Goal: Task Accomplishment & Management: Complete application form

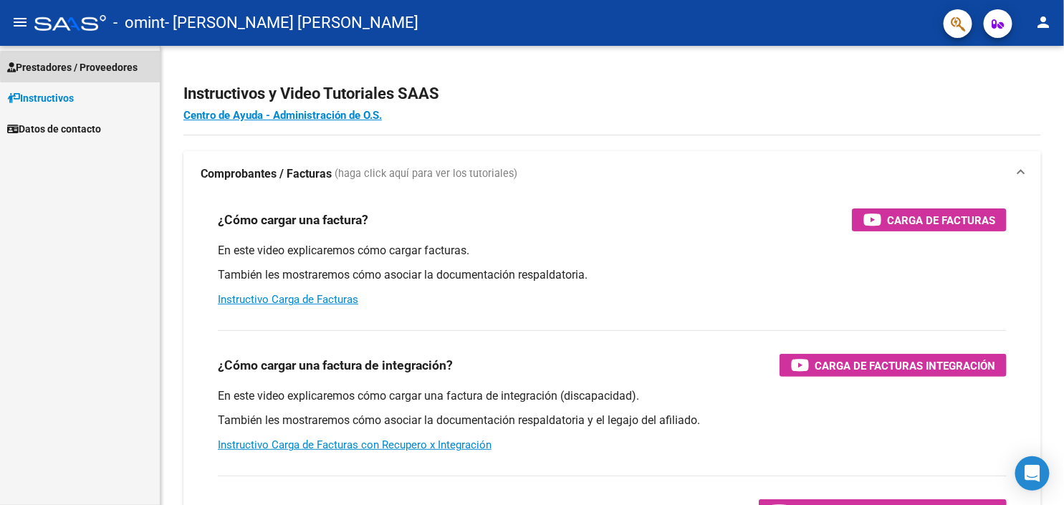
click at [125, 67] on span "Prestadores / Proveedores" at bounding box center [72, 67] width 130 height 16
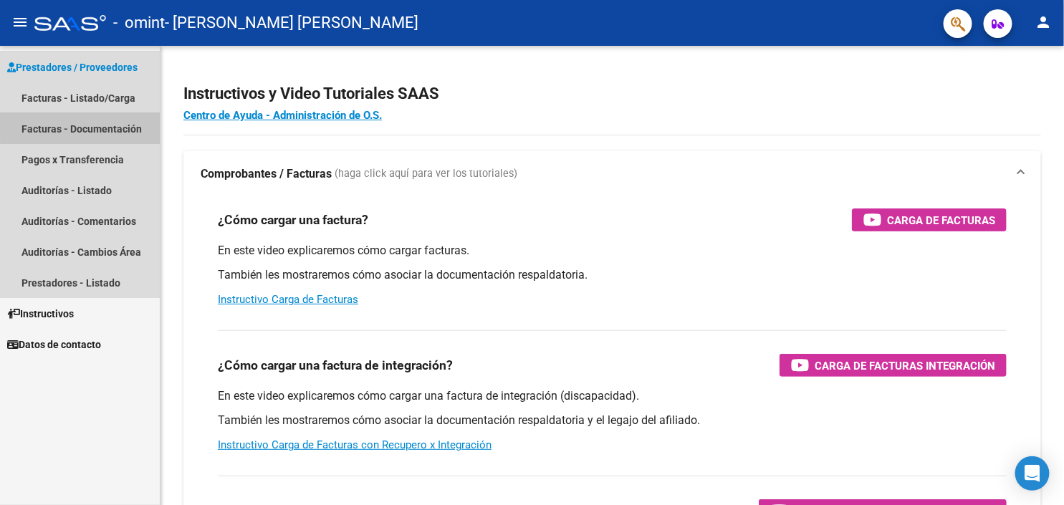
click at [106, 122] on link "Facturas - Documentación" at bounding box center [80, 128] width 160 height 31
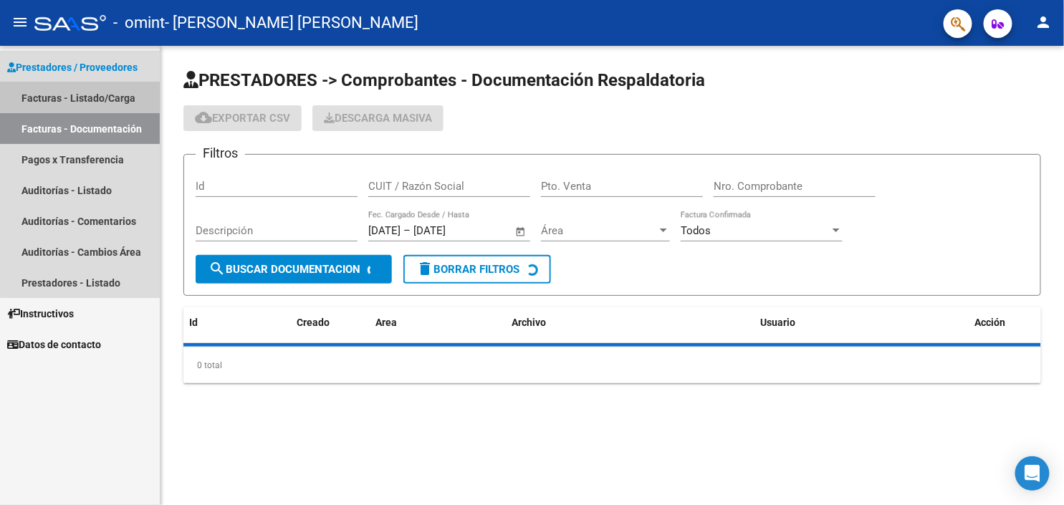
click at [106, 90] on link "Facturas - Listado/Carga" at bounding box center [80, 97] width 160 height 31
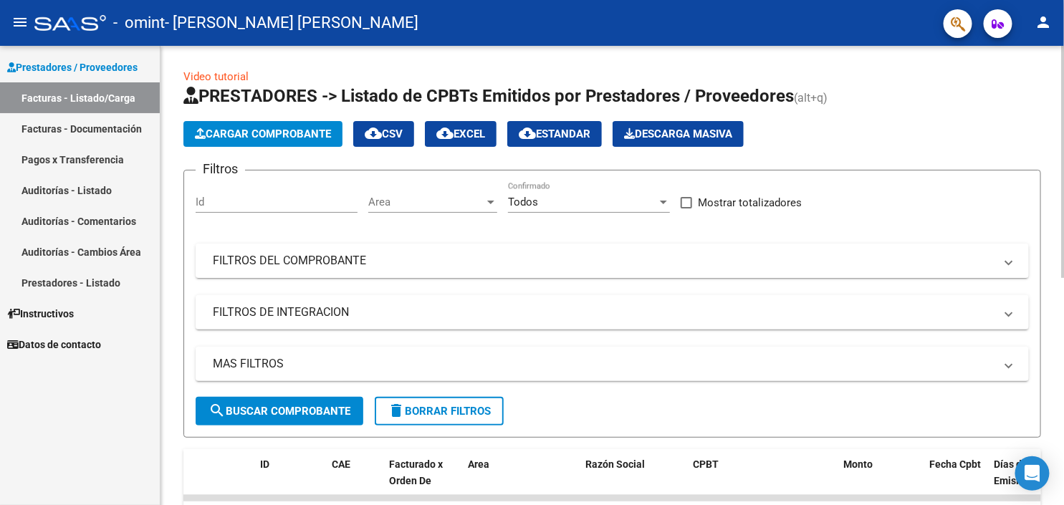
drag, startPoint x: 1060, startPoint y: 169, endPoint x: 1062, endPoint y: 284, distance: 114.7
click at [1063, 267] on html "menu - omint - [PERSON_NAME] [PERSON_NAME] person Prestadores / Proveedores Fac…" at bounding box center [532, 252] width 1064 height 505
click at [1063, 321] on html "menu - omint - [PERSON_NAME] [PERSON_NAME] person Prestadores / Proveedores Fac…" at bounding box center [532, 252] width 1064 height 505
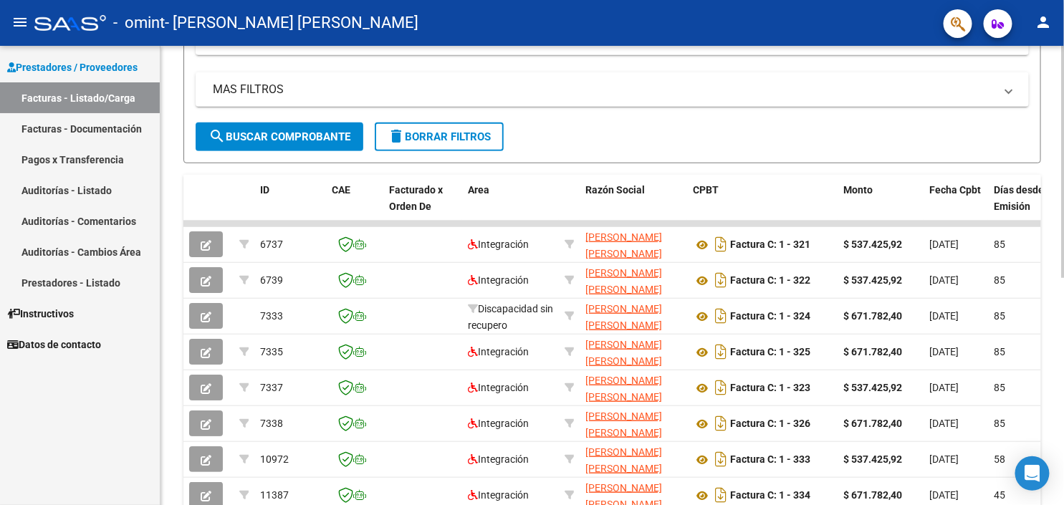
scroll to position [276, 0]
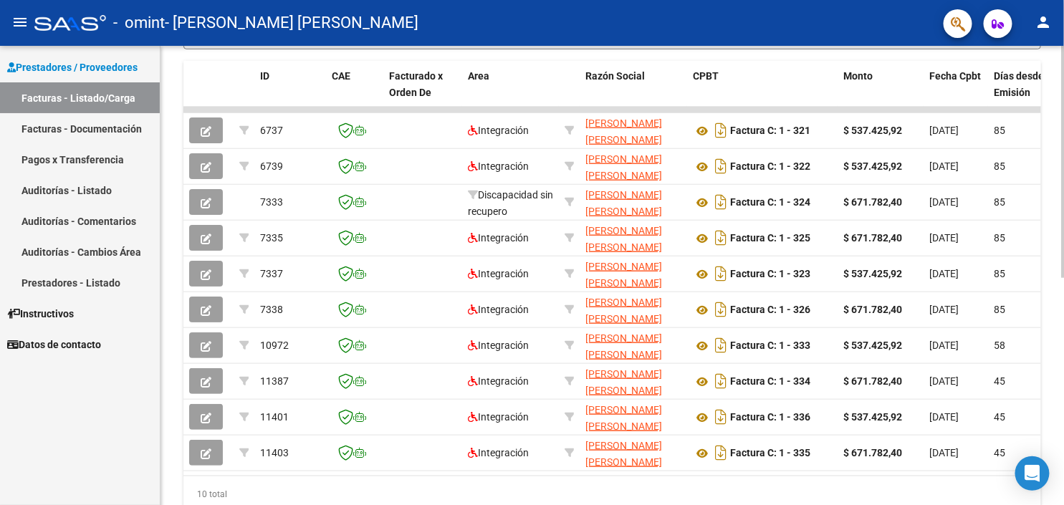
click at [1050, 467] on div "Video tutorial PRESTADORES -> Listado de CPBTs Emitidos por Prestadores / Prove…" at bounding box center [613, 108] width 907 height 901
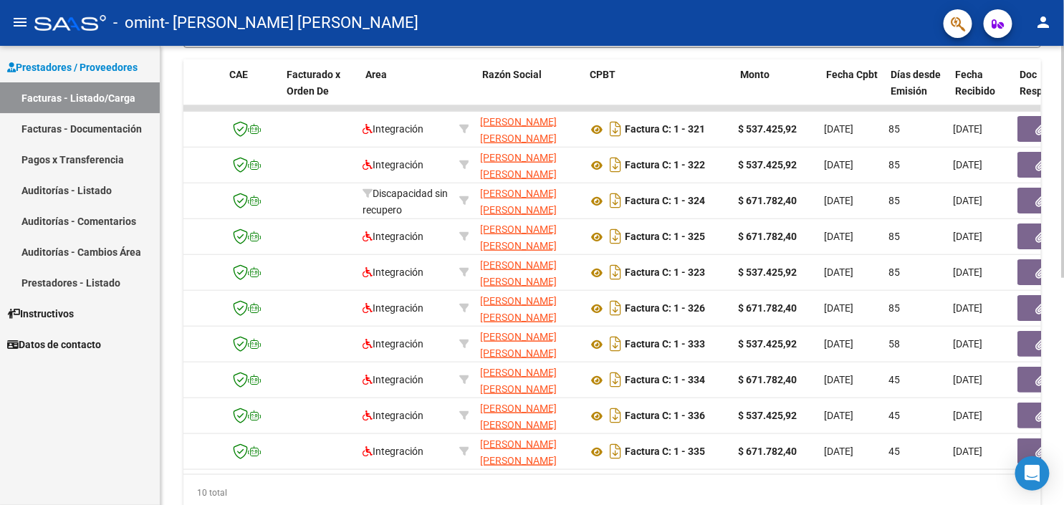
scroll to position [0, 0]
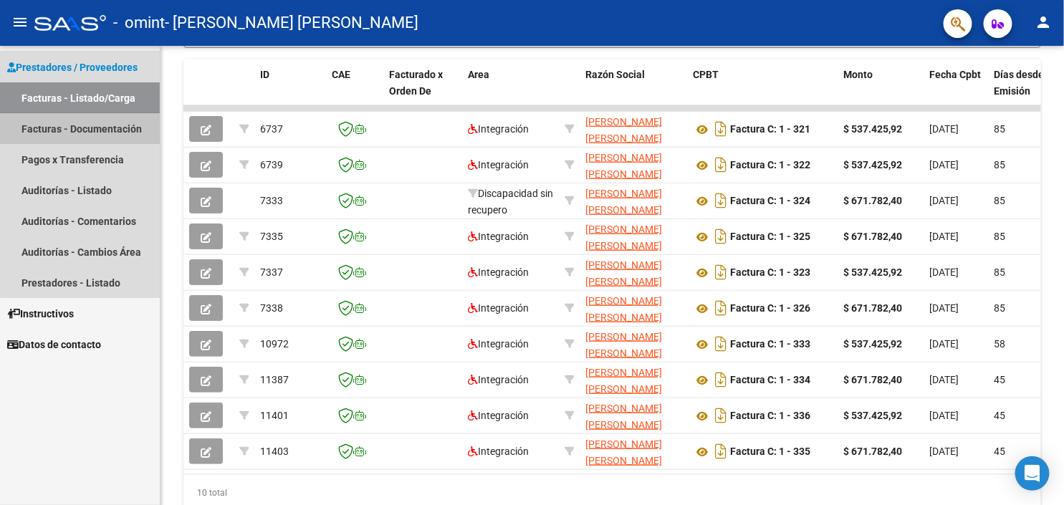
click at [105, 127] on link "Facturas - Documentación" at bounding box center [80, 128] width 160 height 31
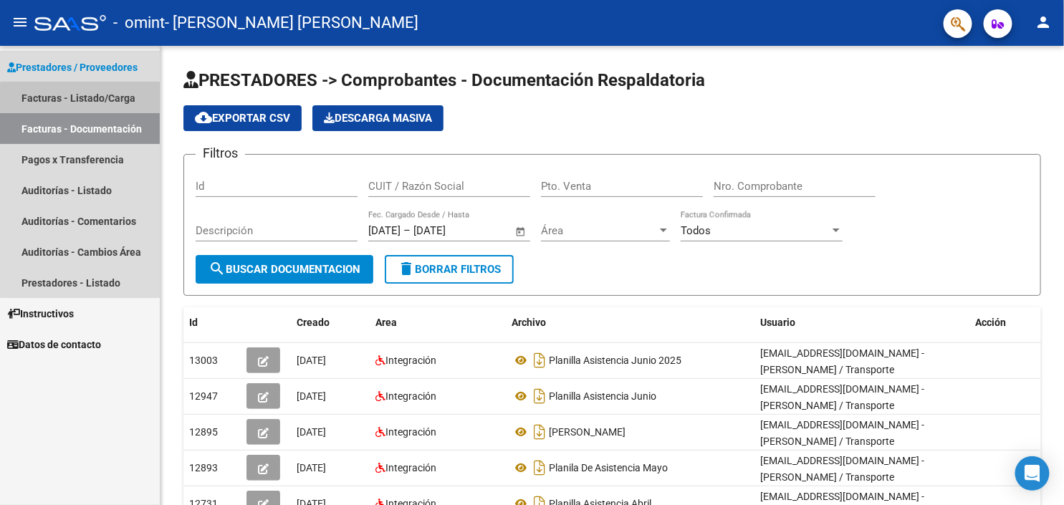
click at [98, 101] on link "Facturas - Listado/Carga" at bounding box center [80, 97] width 160 height 31
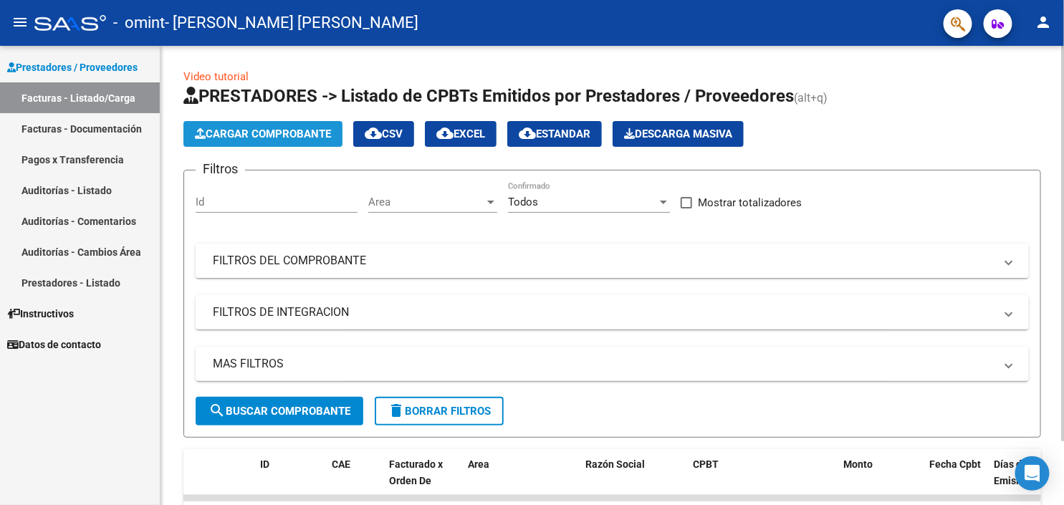
click at [290, 134] on span "Cargar Comprobante" at bounding box center [263, 134] width 136 height 13
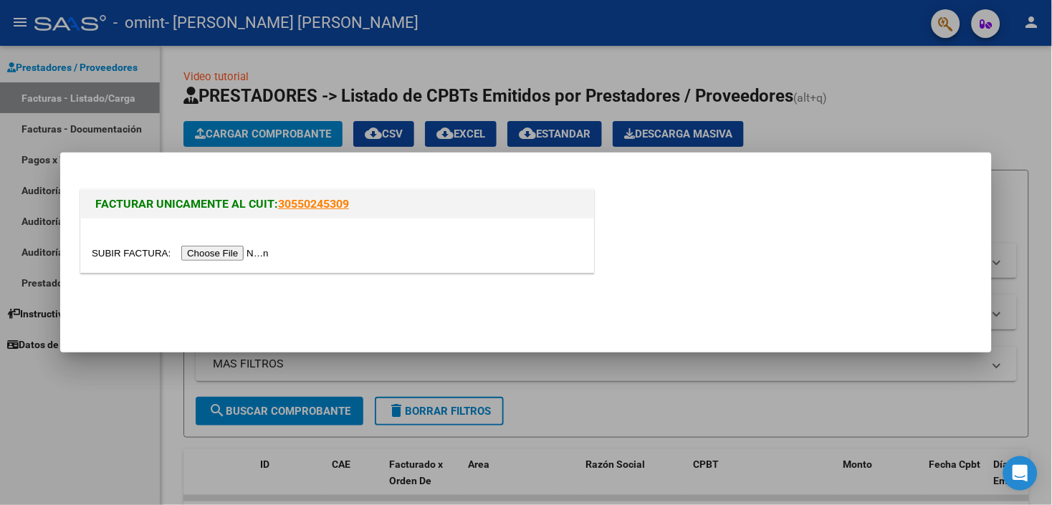
click at [215, 259] on input "file" at bounding box center [182, 253] width 181 height 15
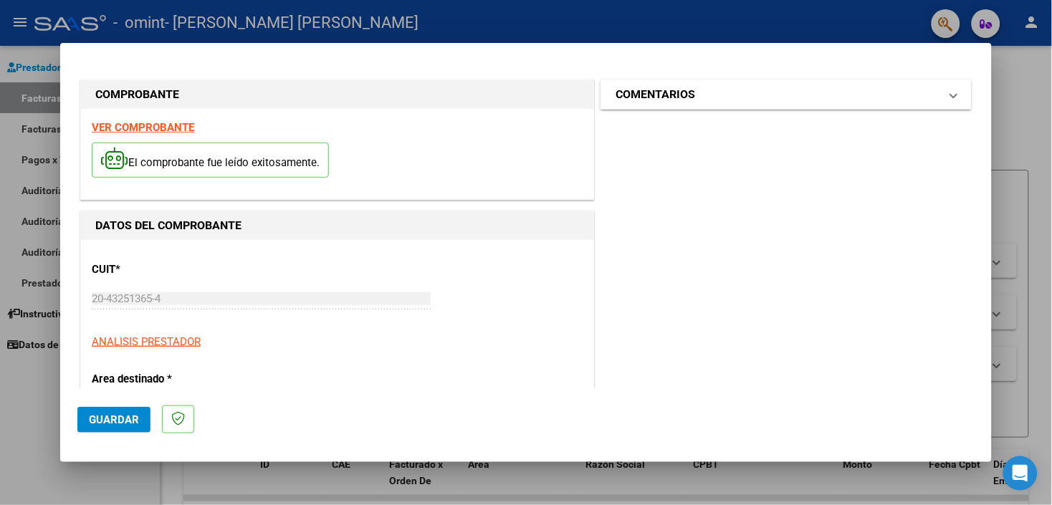
click at [727, 97] on mat-panel-title "COMENTARIOS" at bounding box center [777, 94] width 324 height 17
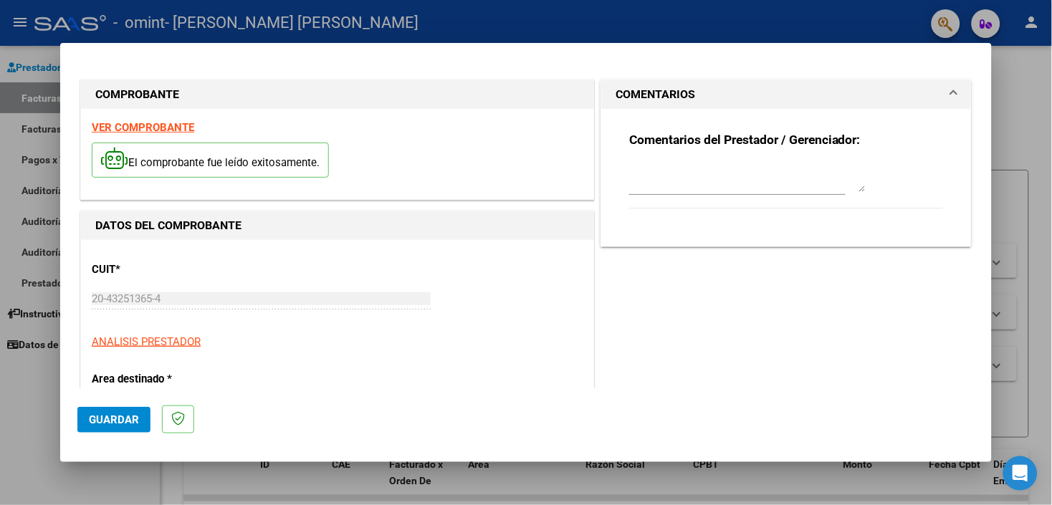
click at [706, 178] on textarea at bounding box center [747, 177] width 236 height 29
type textarea "F"
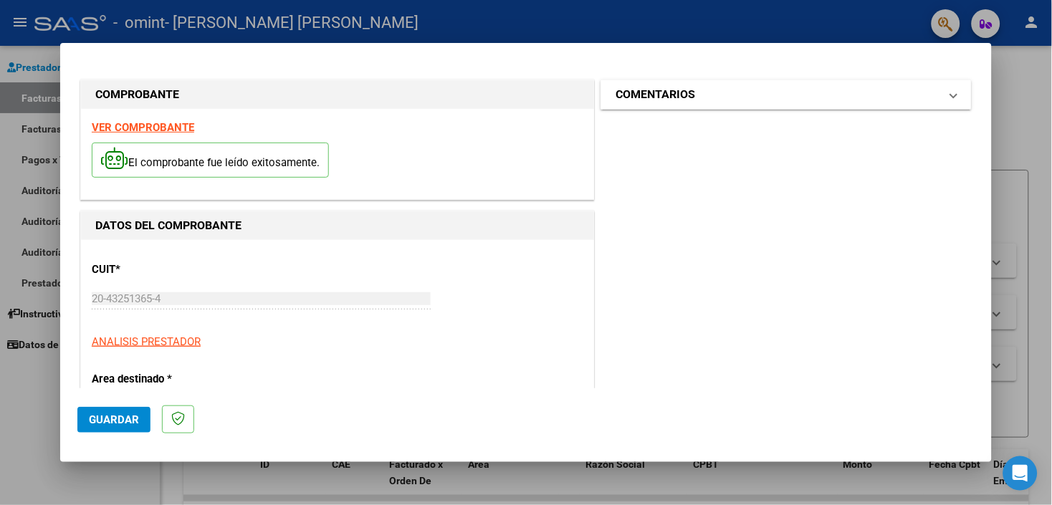
click at [747, 81] on mat-expansion-panel-header "COMENTARIOS" at bounding box center [786, 94] width 370 height 29
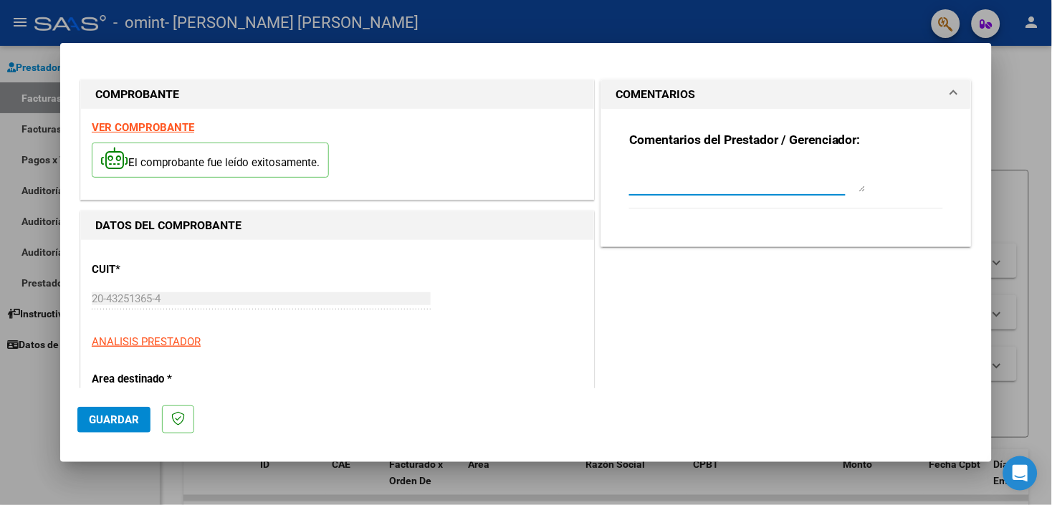
click at [704, 186] on textarea at bounding box center [747, 177] width 236 height 29
type textarea "FACTURA 352 PERIODO DE [PERSON_NAME][DATE]"
click at [706, 234] on div "Comentarios del Prestador / Gerenciador: FACTURA 352 PERIODO DE [PERSON_NAME][D…" at bounding box center [785, 172] width 335 height 127
click at [757, 210] on div "Comentarios del Prestador / Gerenciador: FACTURA 352 PERIODO DE [PERSON_NAME][D…" at bounding box center [786, 178] width 314 height 92
click at [506, 263] on div "CUIT * 20-43251365-4 Ingresar CUIT ANALISIS PRESTADOR" at bounding box center [338, 301] width 492 height 100
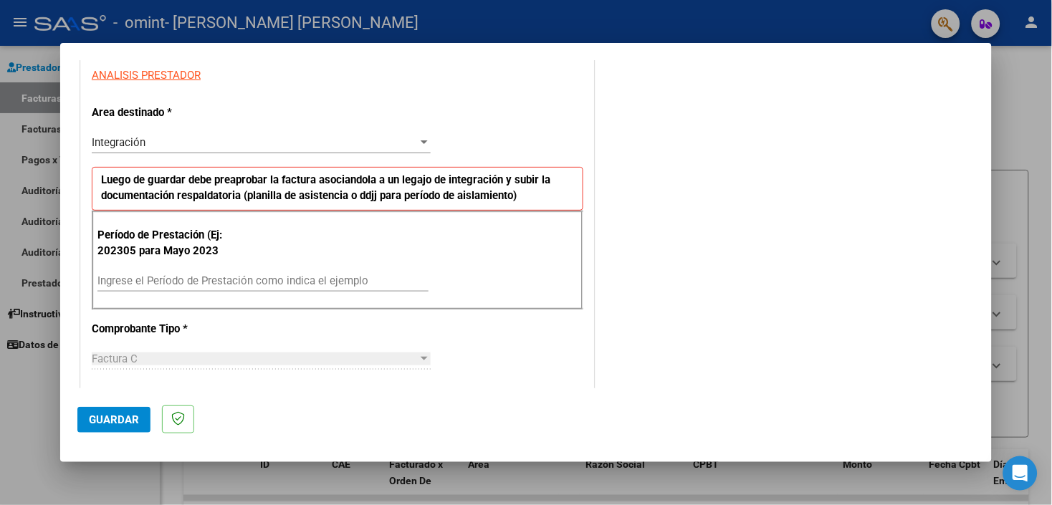
scroll to position [270, 0]
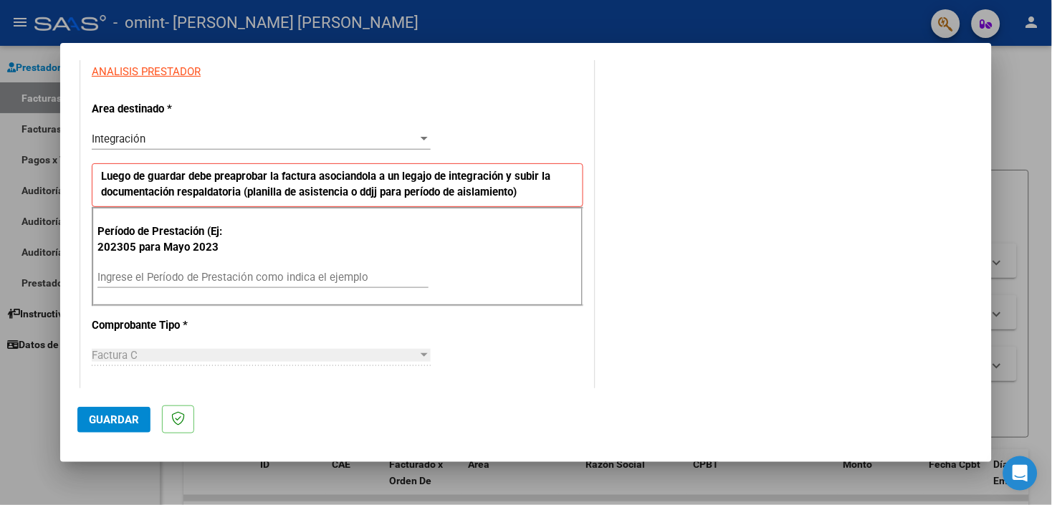
click at [324, 277] on input "Ingrese el Período de Prestación como indica el ejemplo" at bounding box center [262, 277] width 331 height 13
click at [297, 275] on input "Ingrese el Período de Prestación como indica el ejemplo" at bounding box center [262, 277] width 331 height 13
click at [411, 136] on div "Integración" at bounding box center [255, 139] width 326 height 13
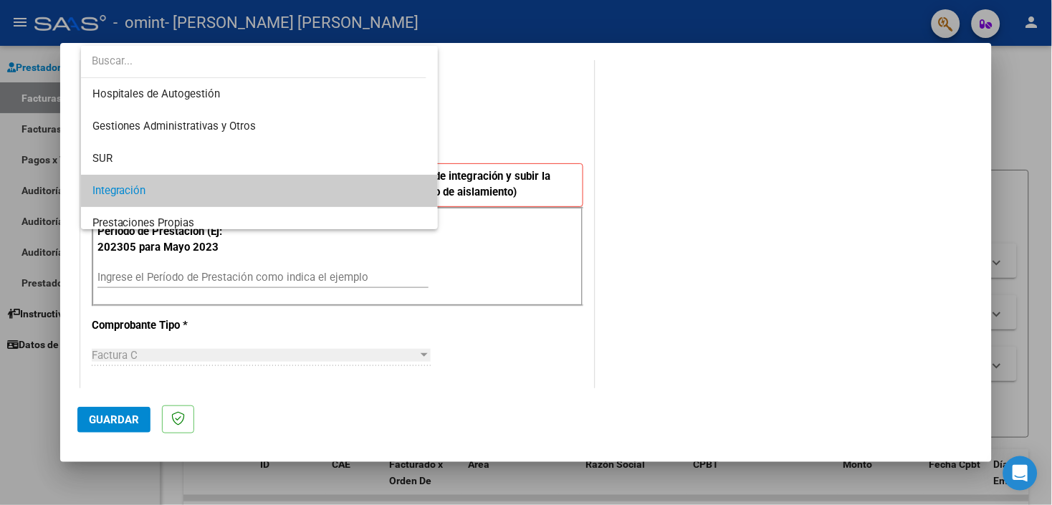
scroll to position [53, 0]
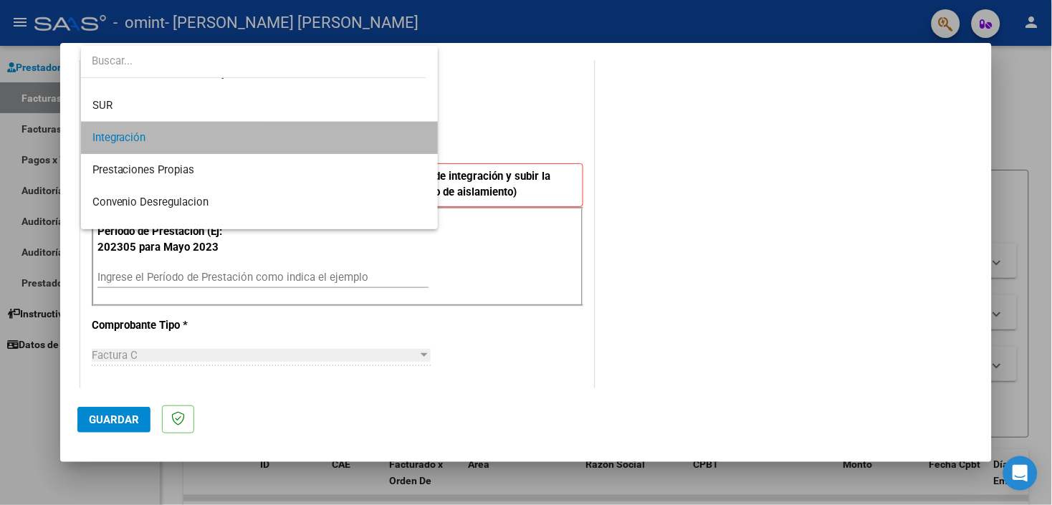
click at [340, 136] on span "Integración" at bounding box center [259, 138] width 335 height 32
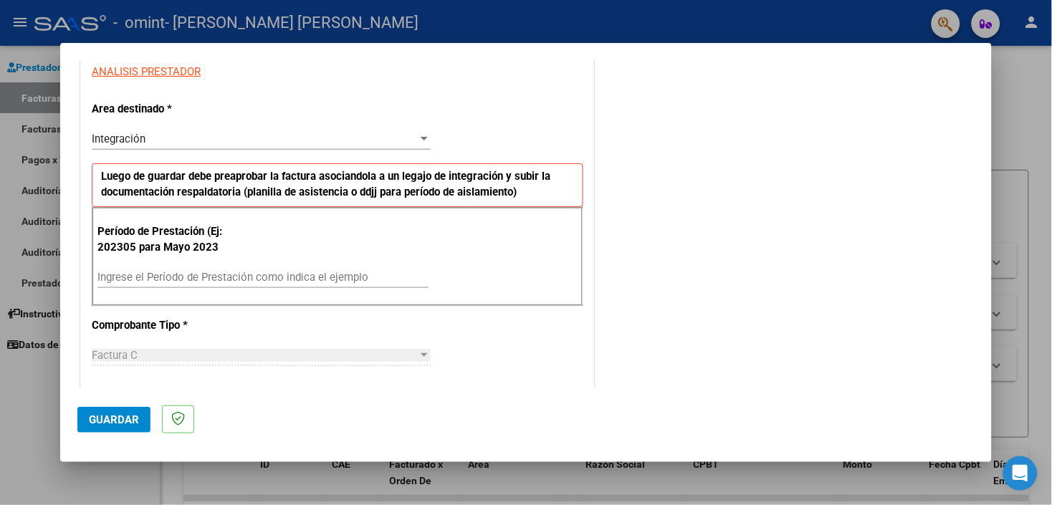
click at [239, 269] on div "Ingrese el Período de Prestación como indica el ejemplo" at bounding box center [262, 277] width 331 height 21
click at [237, 280] on input "Ingrese el Período de Prestación como indica el ejemplo" at bounding box center [262, 277] width 331 height 13
type input "202507"
click at [526, 340] on div "CUIT * 20-43251365-4 Ingresar CUIT ANALISIS PRESTADOR Area destinado * Integrac…" at bounding box center [337, 495] width 513 height 1051
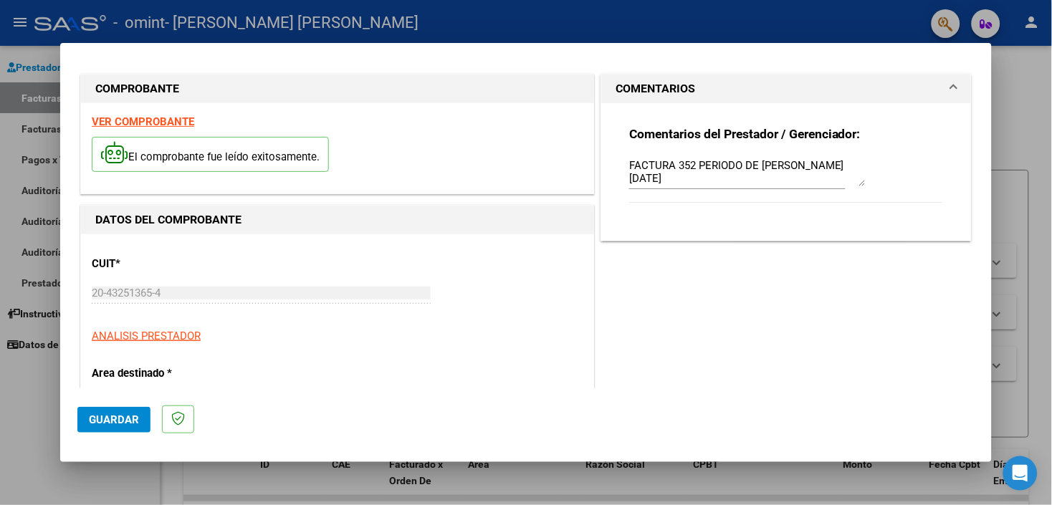
scroll to position [0, 0]
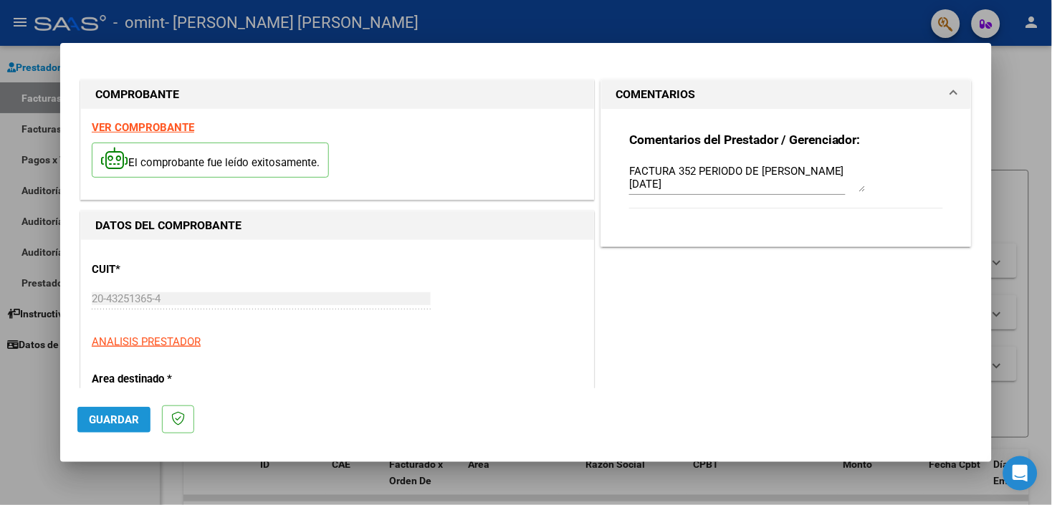
click at [141, 427] on button "Guardar" at bounding box center [113, 420] width 73 height 26
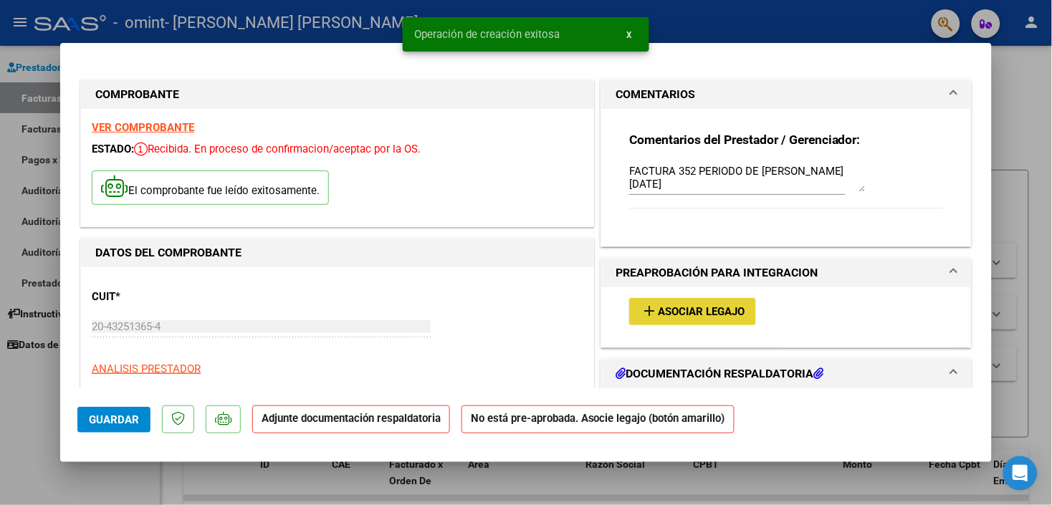
click at [682, 309] on span "Asociar Legajo" at bounding box center [701, 312] width 87 height 13
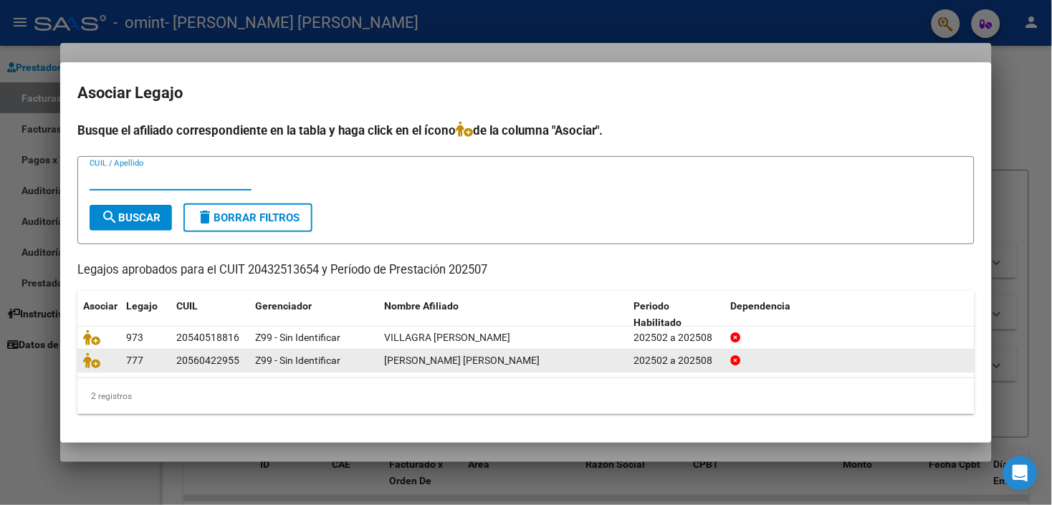
click at [539, 362] on div "[PERSON_NAME] [PERSON_NAME]" at bounding box center [503, 361] width 239 height 16
click at [424, 355] on span "[PERSON_NAME] [PERSON_NAME]" at bounding box center [461, 360] width 155 height 11
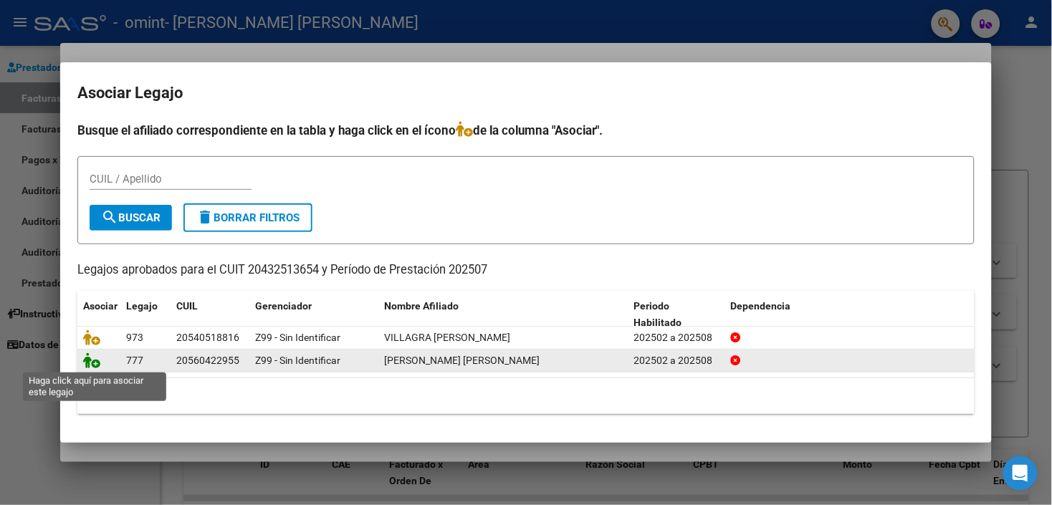
click at [96, 364] on icon at bounding box center [91, 361] width 17 height 16
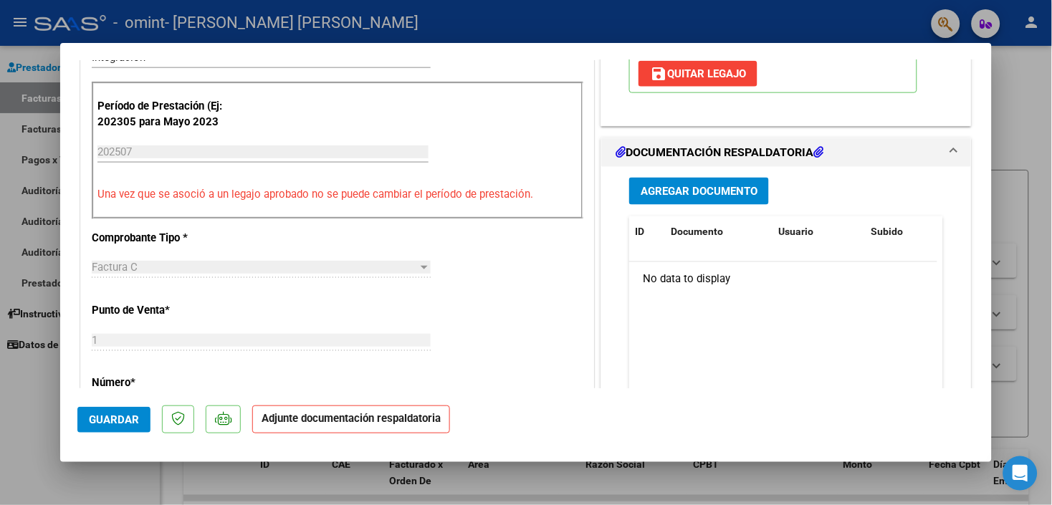
scroll to position [424, 0]
